Goal: Transaction & Acquisition: Purchase product/service

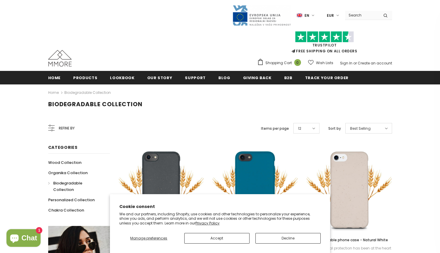
scroll to position [674, 0]
